Goal: Information Seeking & Learning: Learn about a topic

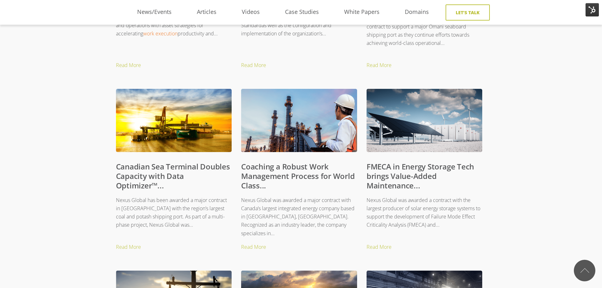
scroll to position [411, 5]
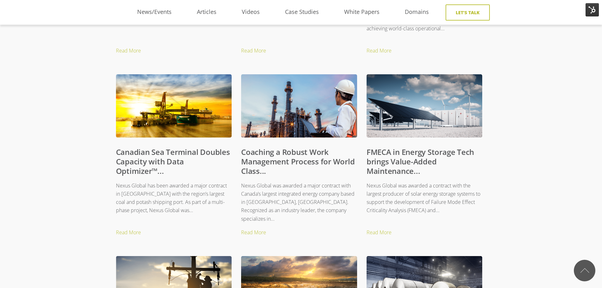
click at [279, 157] on link "Coaching a Robust Work Management Process for World Class..." at bounding box center [297, 161] width 113 height 29
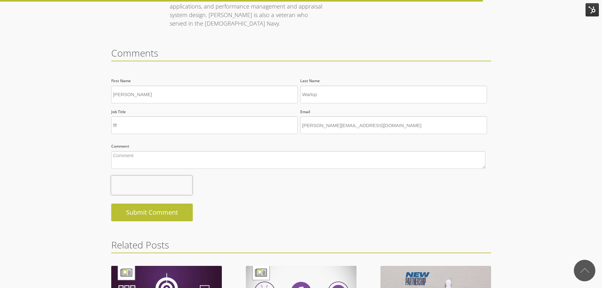
scroll to position [963, 0]
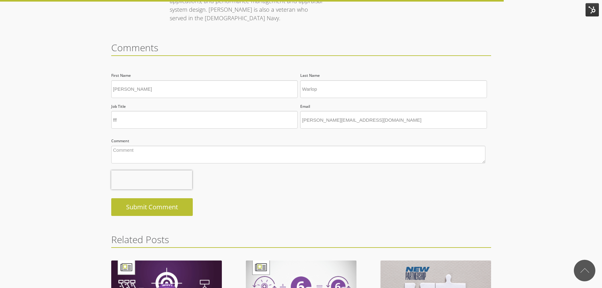
click at [122, 111] on input "fff" at bounding box center [204, 120] width 187 height 18
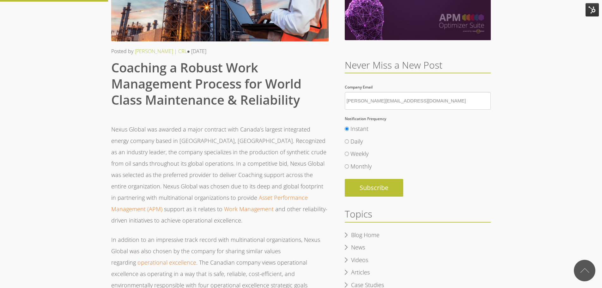
scroll to position [95, 0]
